Goal: Task Accomplishment & Management: Complete application form

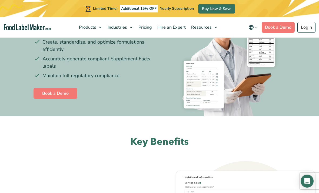
scroll to position [112, 0]
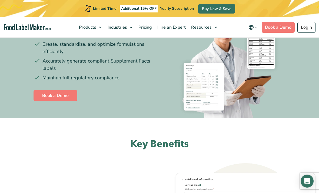
click at [48, 96] on link "Book a Demo" at bounding box center [56, 95] width 44 height 11
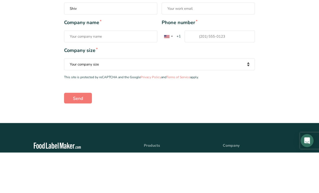
type input "Shiv"
click at [225, 46] on input "Work email *" at bounding box center [208, 49] width 93 height 12
type input "[EMAIL_ADDRESS][DOMAIN_NAME]"
click at [74, 75] on input "Company name *" at bounding box center [110, 77] width 93 height 12
type input "Three Viral LLC"
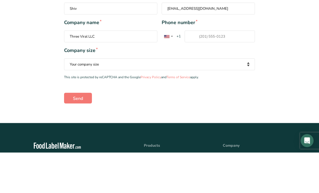
click at [233, 77] on input "Phone number * [GEOGRAPHIC_DATA] +1 [GEOGRAPHIC_DATA] +44 [GEOGRAPHIC_DATA] (‫[…" at bounding box center [220, 77] width 70 height 12
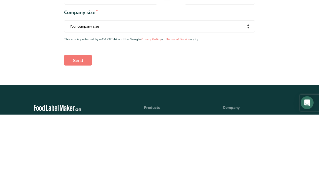
type input "4047984506"
click at [249, 99] on select "Your company size Fewer than 10 Employees 10 to 50 Employees 51 to 500 Employee…" at bounding box center [159, 105] width 191 height 12
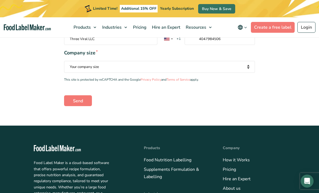
select select "Fewer than 10 Employees"
click at [75, 95] on input "Send" at bounding box center [78, 100] width 28 height 11
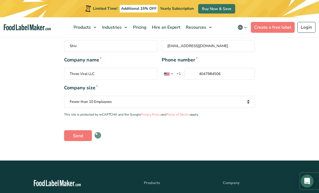
scroll to position [150, 0]
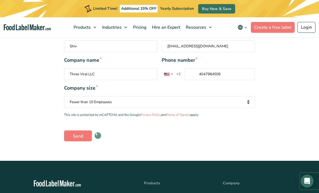
click at [280, 23] on link "Create a free label" at bounding box center [273, 27] width 44 height 11
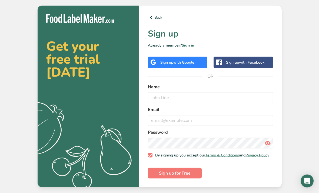
scroll to position [17, 0]
click at [252, 92] on input "text" at bounding box center [210, 97] width 125 height 11
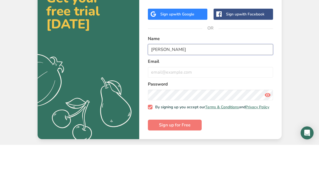
type input "Shivkumar"
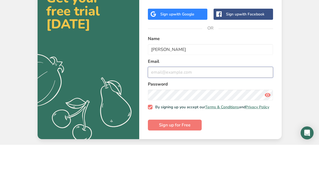
click at [209, 115] on input "email" at bounding box center [210, 120] width 125 height 11
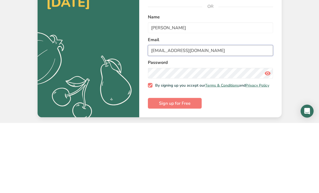
type input "[EMAIL_ADDRESS][DOMAIN_NAME]"
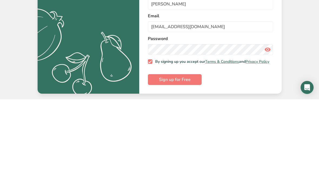
click at [191, 168] on button "Sign up for Free" at bounding box center [175, 173] width 54 height 11
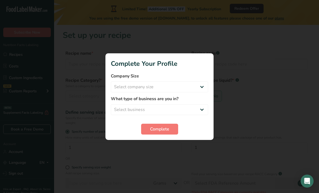
click at [122, 102] on label "What type of business are you in?" at bounding box center [159, 98] width 97 height 6
click at [127, 105] on select "Select business Packaged Food Manufacturer Restaurant & Cafe Bakery Meal Plans …" at bounding box center [159, 109] width 97 height 11
select select "1"
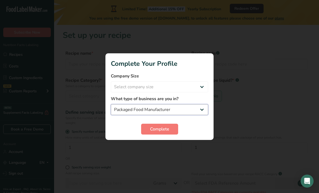
click at [121, 105] on select "Packaged Food Manufacturer Restaurant & Cafe Bakery Meal Plans & Catering Compa…" at bounding box center [159, 109] width 97 height 11
click at [149, 142] on div at bounding box center [159, 96] width 319 height 193
click at [136, 107] on select "Packaged Food Manufacturer Restaurant & Cafe Bakery Meal Plans & Catering Compa…" at bounding box center [159, 109] width 97 height 11
click at [136, 100] on label "What type of business are you in?" at bounding box center [159, 98] width 97 height 6
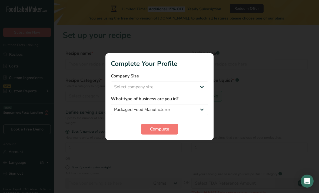
click at [132, 95] on label "What type of business are you in?" at bounding box center [159, 98] width 97 height 6
click at [135, 99] on label "What type of business are you in?" at bounding box center [159, 98] width 97 height 6
click at [152, 145] on div at bounding box center [159, 96] width 319 height 193
click at [149, 142] on div at bounding box center [159, 96] width 319 height 193
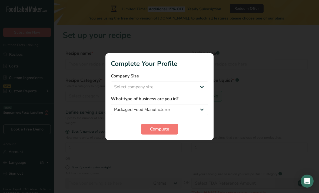
click at [143, 134] on button "Complete" at bounding box center [159, 128] width 37 height 11
click at [145, 134] on button "Complete" at bounding box center [159, 128] width 37 height 11
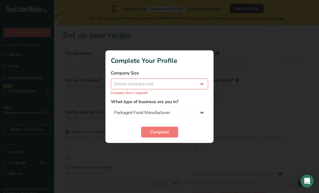
click at [125, 104] on label "What type of business are you in?" at bounding box center [159, 101] width 97 height 6
click at [123, 96] on form "Company Size Select company size Fewer than 10 Employees 10 to 50 Employees 51 …" at bounding box center [159, 104] width 97 height 68
click at [122, 96] on form "Company Size Select company size Fewer than 10 Employees 10 to 50 Employees 51 …" at bounding box center [159, 104] width 97 height 68
click at [121, 96] on form "Company Size Select company size Fewer than 10 Employees 10 to 50 Employees 51 …" at bounding box center [159, 104] width 97 height 68
click at [204, 98] on form "Company Size Select company size Fewer than 10 Employees 10 to 50 Employees 51 …" at bounding box center [159, 104] width 97 height 68
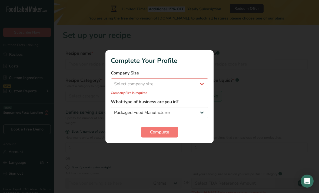
click at [204, 98] on form "Company Size Select company size Fewer than 10 Employees 10 to 50 Employees 51 …" at bounding box center [159, 104] width 97 height 68
click at [207, 96] on form "Company Size Select company size Fewer than 10 Employees 10 to 50 Employees 51 …" at bounding box center [159, 104] width 97 height 68
click at [204, 96] on form "Company Size Select company size Fewer than 10 Employees 10 to 50 Employees 51 …" at bounding box center [159, 104] width 97 height 68
click at [202, 99] on label "What type of business are you in?" at bounding box center [159, 101] width 97 height 6
click at [204, 97] on form "Company Size Select company size Fewer than 10 Employees 10 to 50 Employees 51 …" at bounding box center [159, 104] width 97 height 68
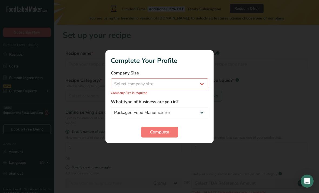
click at [234, 67] on div at bounding box center [159, 96] width 319 height 193
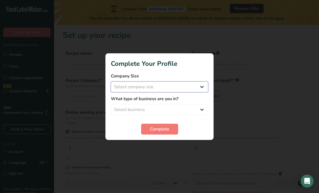
click at [201, 83] on select "Select company size" at bounding box center [159, 86] width 97 height 11
select select "1"
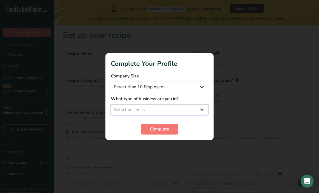
click at [201, 108] on select "Select business Packaged Food Manufacturer Restaurant & Cafe Bakery Meal Plans …" at bounding box center [159, 109] width 97 height 11
select select "1"
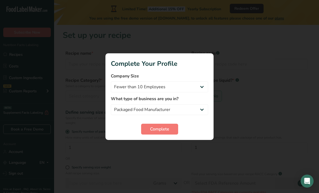
click at [170, 131] on button "Complete" at bounding box center [159, 128] width 37 height 11
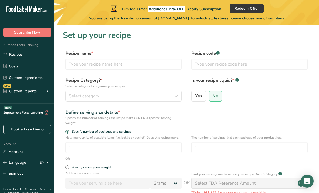
click at [17, 77] on link "Custom Ingredients" at bounding box center [27, 77] width 54 height 10
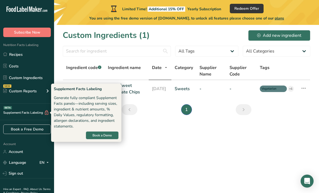
click at [97, 133] on span "Book a Demo" at bounding box center [101, 135] width 19 height 5
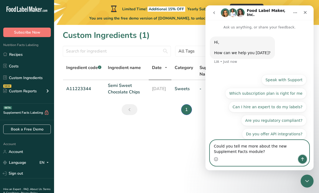
click at [302, 161] on button "Send a message…" at bounding box center [302, 159] width 9 height 9
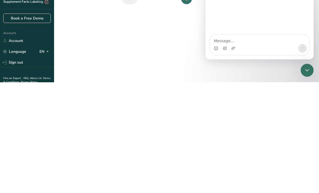
click at [305, 68] on icon "Close Intercom Messenger" at bounding box center [307, 70] width 6 height 6
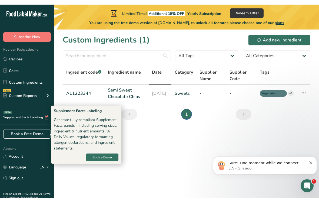
scroll to position [8, 0]
